Goal: Understand process/instructions: Learn how to perform a task or action

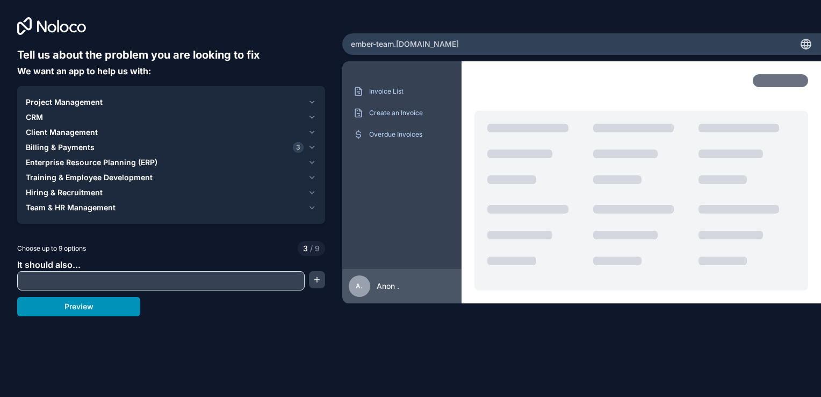
click at [129, 310] on button "Preview" at bounding box center [78, 306] width 123 height 19
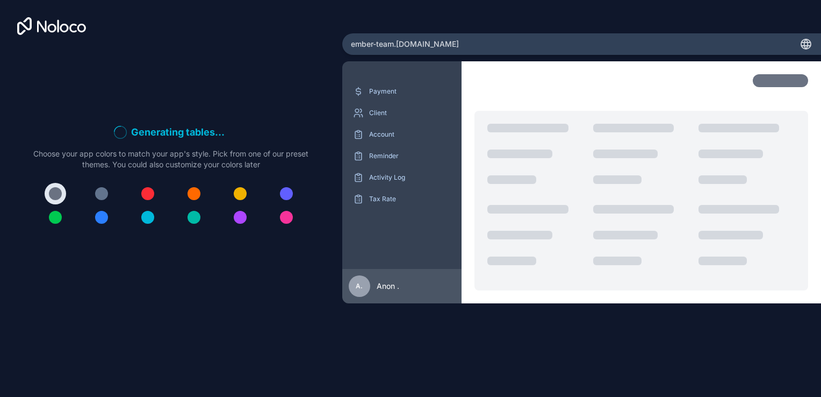
click at [147, 255] on div "Generating tables . . . Meanwhile, let's personalize it! Choose your app colors…" at bounding box center [171, 180] width 308 height 266
click at [310, 100] on div "Generating sample data . . . Meanwhile, let's personalize it! Choose your app c…" at bounding box center [171, 180] width 308 height 266
click at [310, 80] on div "Generating sample data . . . Meanwhile, let's personalize it! Choose your app c…" at bounding box center [171, 180] width 308 height 266
click at [245, 111] on div "Generating record views . . . Meanwhile, let's personalize it! Choose your app …" at bounding box center [171, 180] width 308 height 266
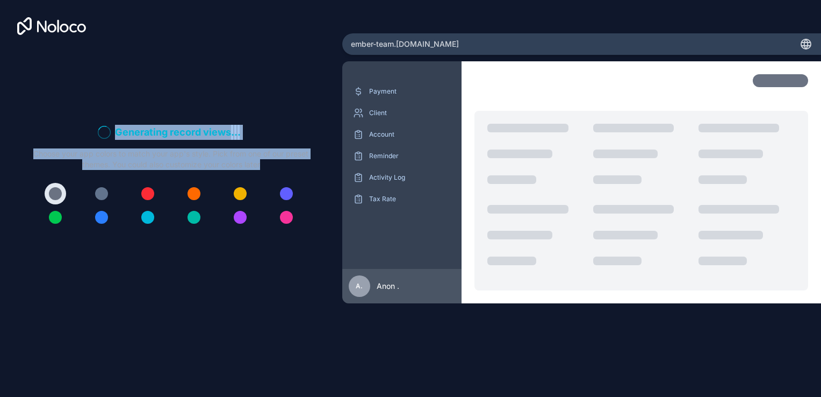
drag, startPoint x: 90, startPoint y: 96, endPoint x: 261, endPoint y: 196, distance: 197.6
click at [261, 196] on div "Generating record views . . . Meanwhile, let's personalize it! Choose your app …" at bounding box center [171, 180] width 308 height 266
drag, startPoint x: 261, startPoint y: 196, endPoint x: 220, endPoint y: 92, distance: 110.8
click at [220, 92] on div "Generating record views . . . Meanwhile, let's personalize it! Choose your app …" at bounding box center [171, 180] width 308 height 266
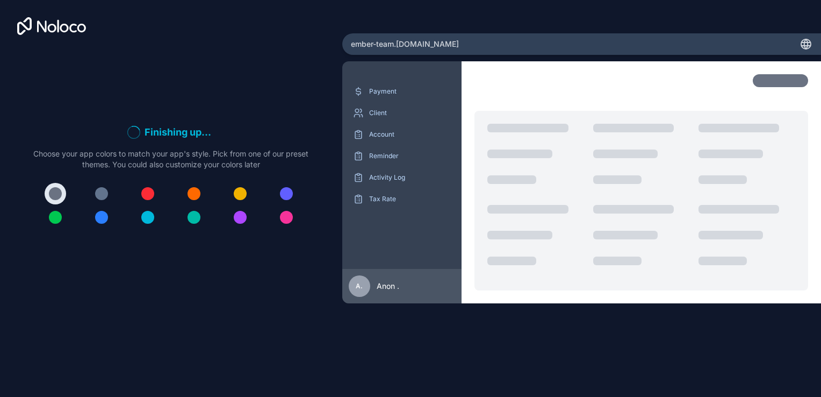
click at [229, 120] on div "Finishing up . . . Meanwhile, let's personalize it! Choose your app colors to m…" at bounding box center [171, 180] width 308 height 266
click at [398, 179] on p "Activity Log" at bounding box center [410, 177] width 82 height 9
click at [392, 159] on p "Reminder" at bounding box center [410, 156] width 82 height 9
click at [390, 137] on p "Account" at bounding box center [410, 134] width 82 height 9
click at [396, 97] on div "Payment" at bounding box center [402, 91] width 103 height 17
